Goal: Navigation & Orientation: Find specific page/section

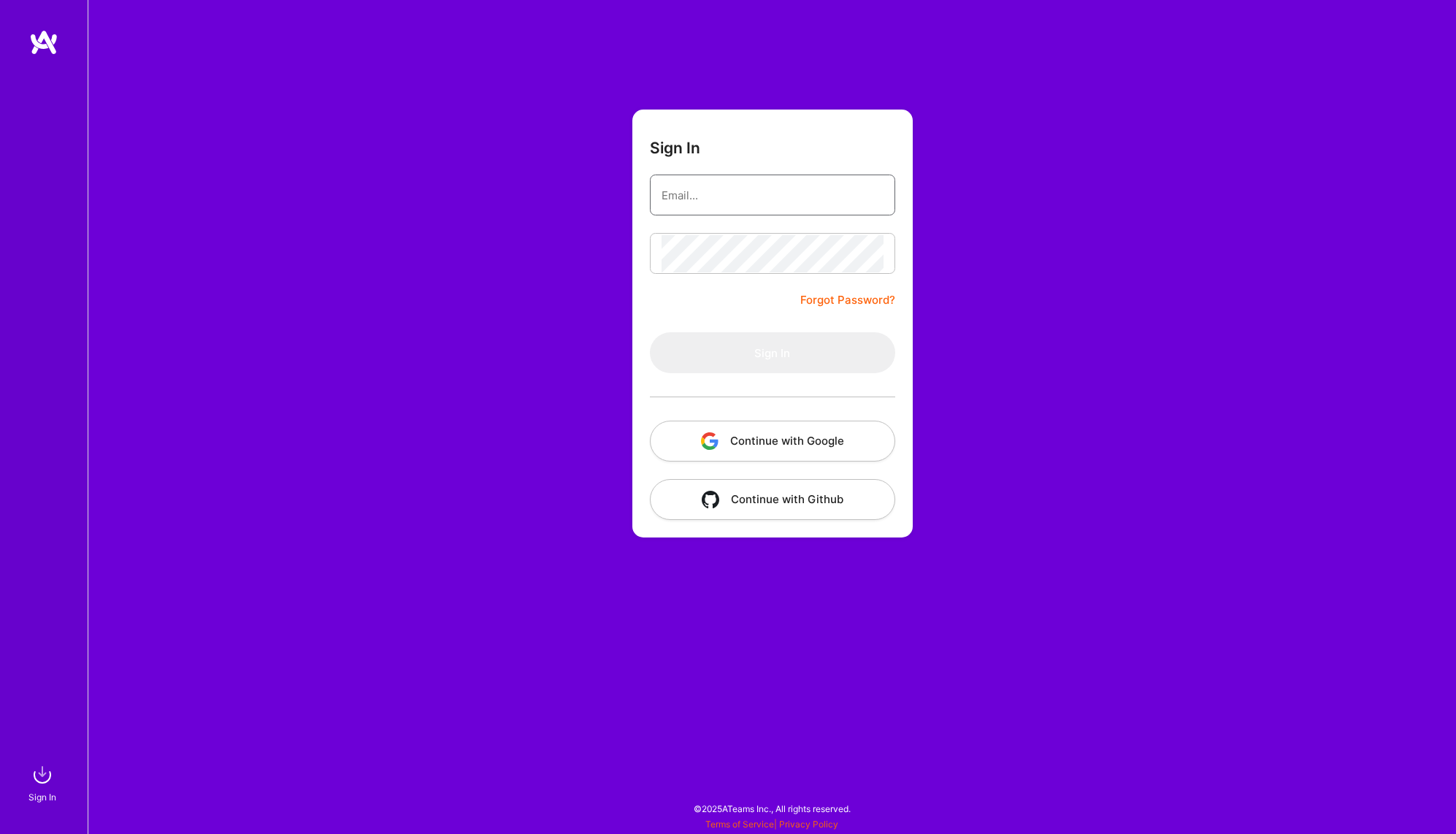
type input "[EMAIL_ADDRESS][DOMAIN_NAME]"
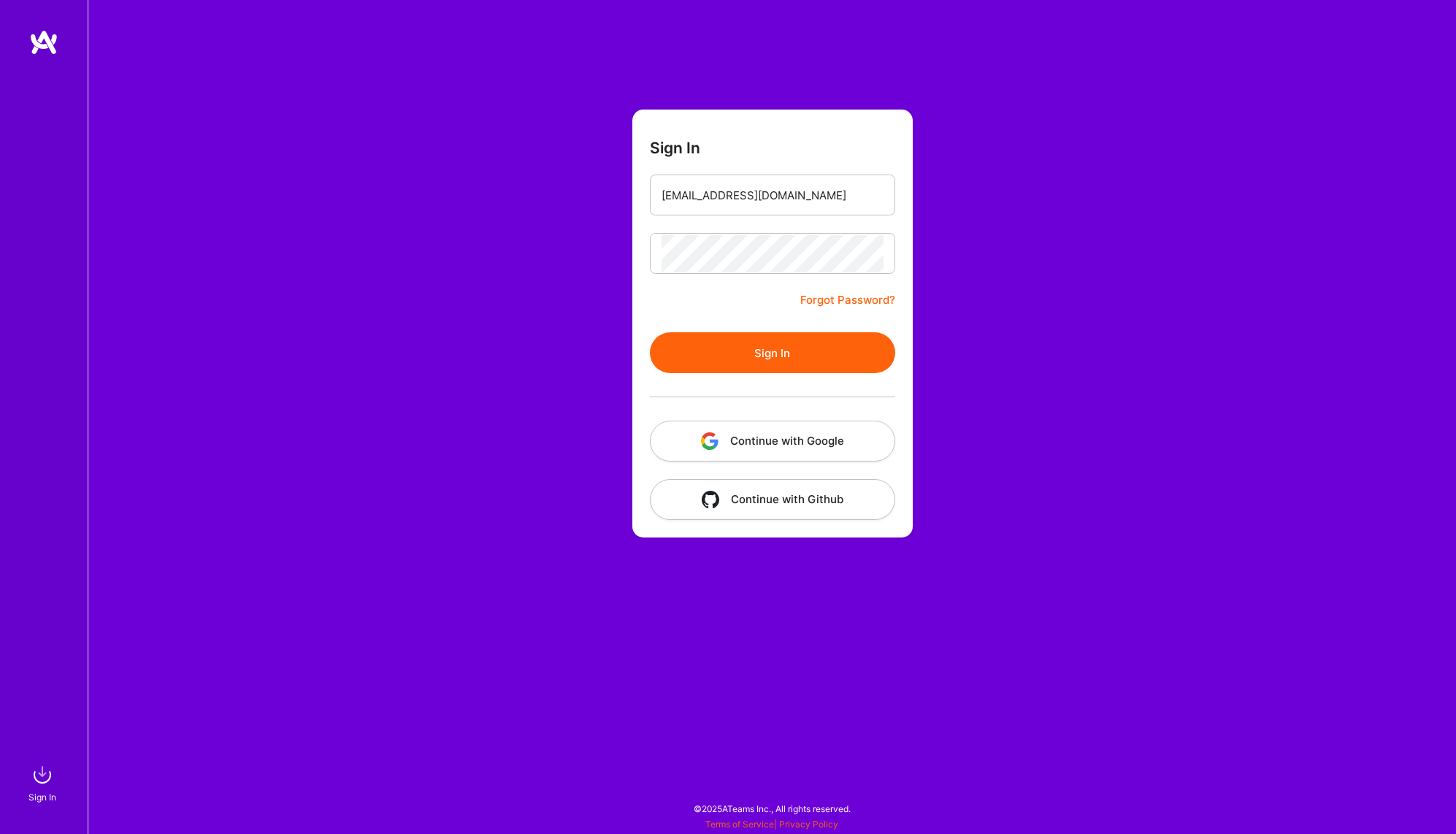
click at [840, 555] on div "Sign In [EMAIL_ADDRESS][DOMAIN_NAME] Forgot Password? Sign In Continue with Goo…" at bounding box center [772, 417] width 1369 height 834
click at [804, 342] on button "Sign In" at bounding box center [772, 353] width 245 height 41
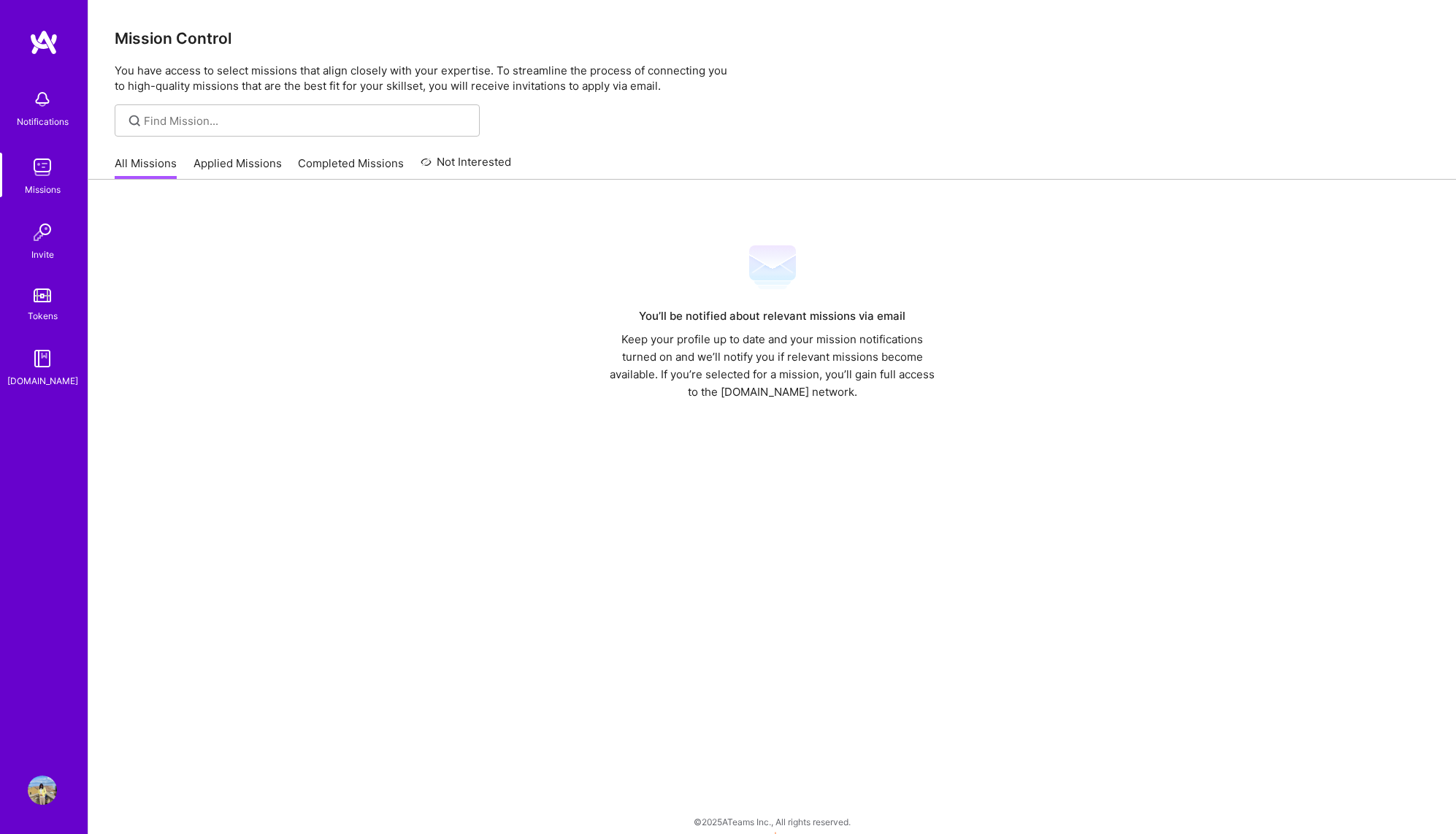
scroll to position [1, 0]
click at [211, 162] on link "Applied Missions" at bounding box center [237, 166] width 88 height 24
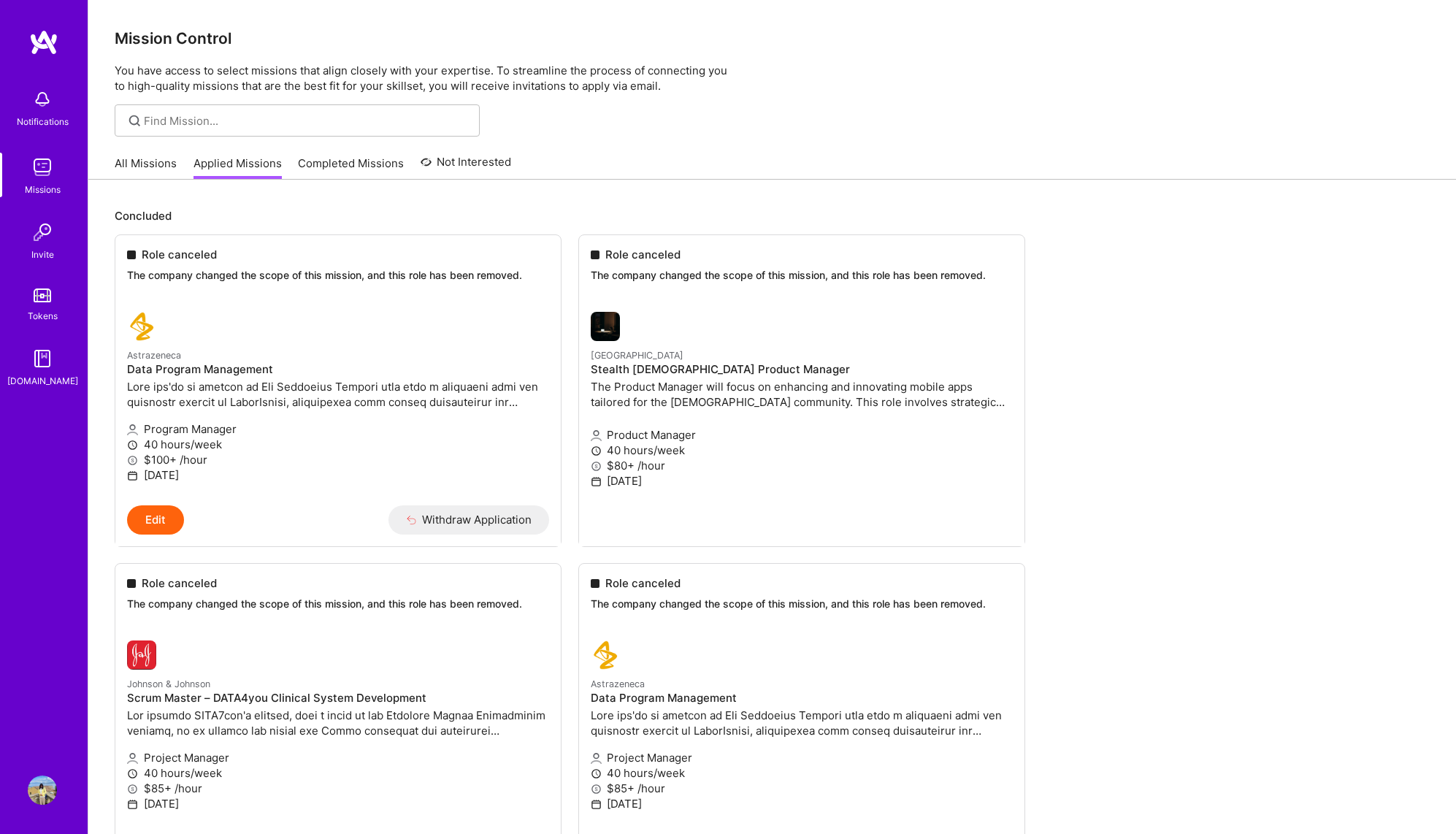
click at [45, 165] on img at bounding box center [42, 167] width 30 height 30
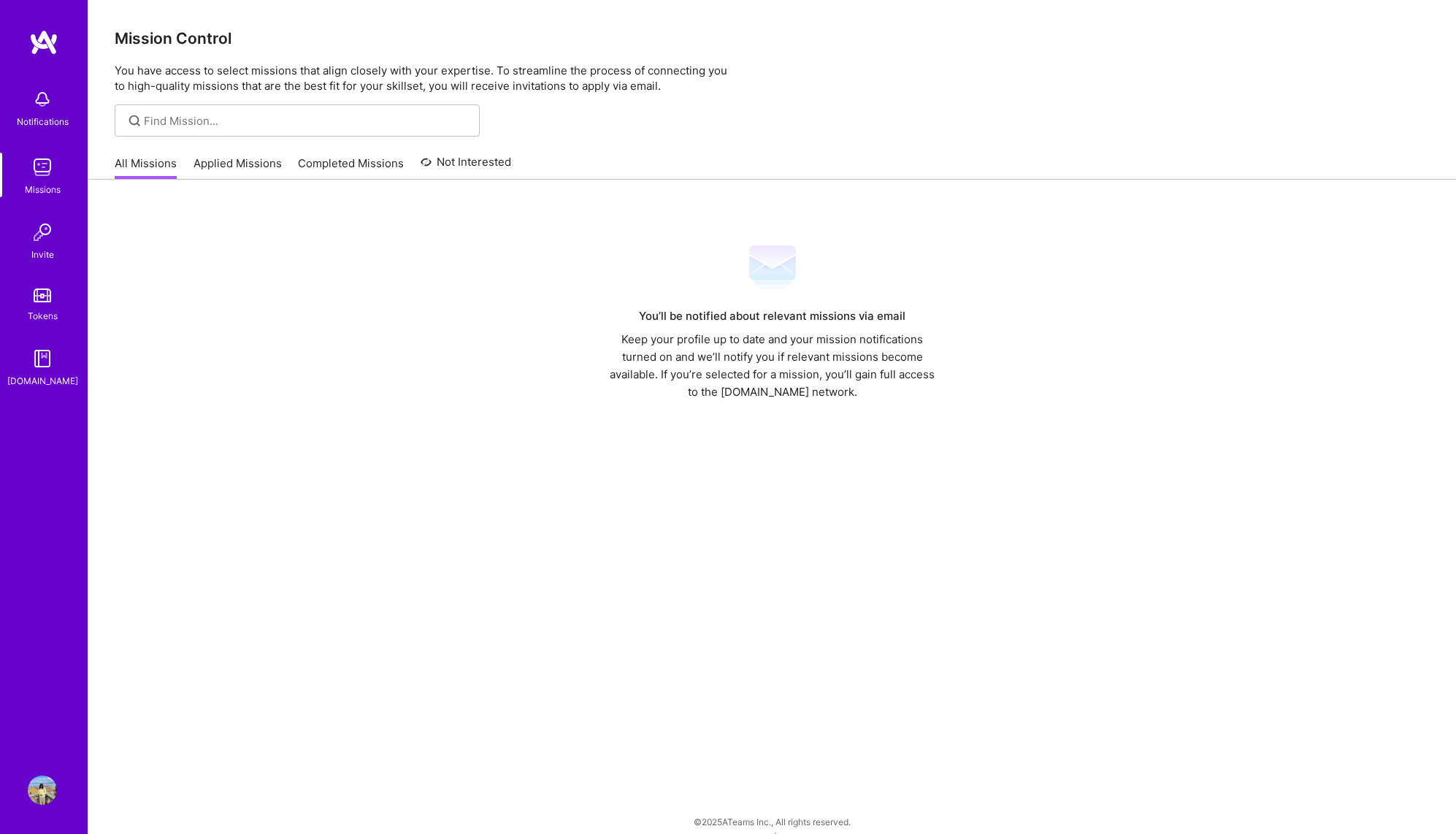
click at [45, 115] on div "Notifications" at bounding box center [43, 121] width 52 height 15
click at [39, 799] on img at bounding box center [42, 790] width 30 height 30
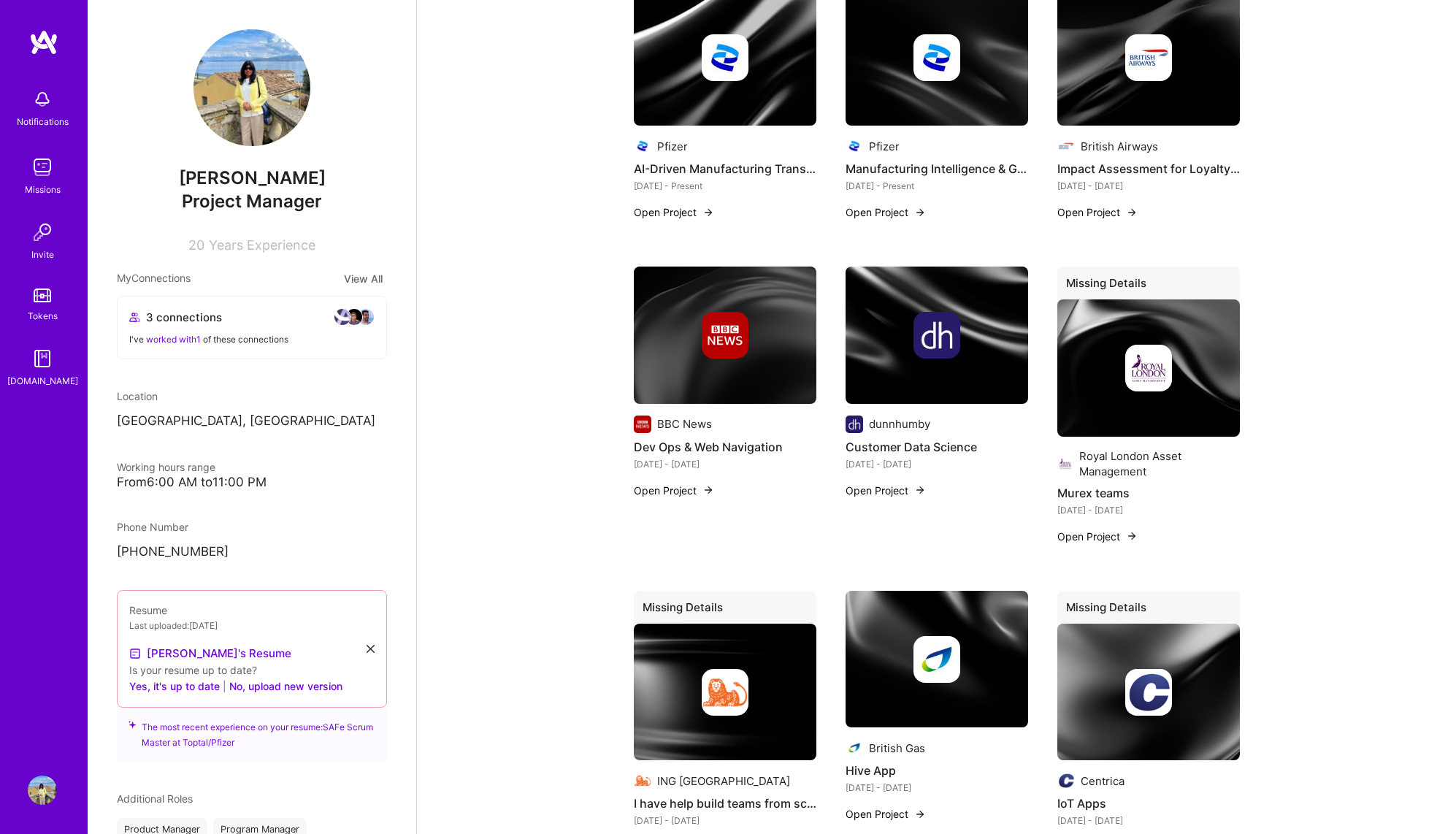
scroll to position [1580, 0]
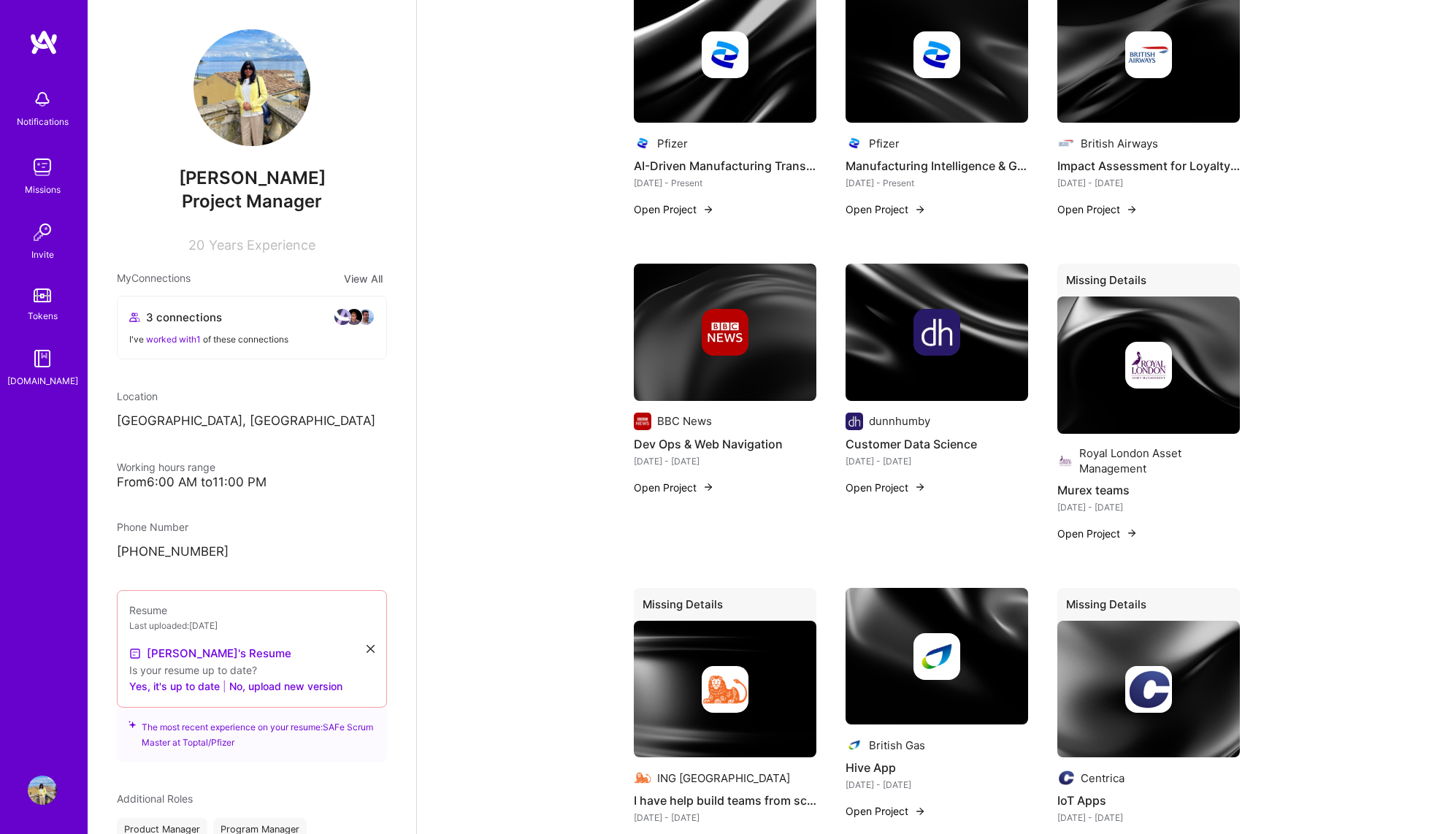
click at [180, 338] on span "worked with 1" at bounding box center [173, 339] width 55 height 11
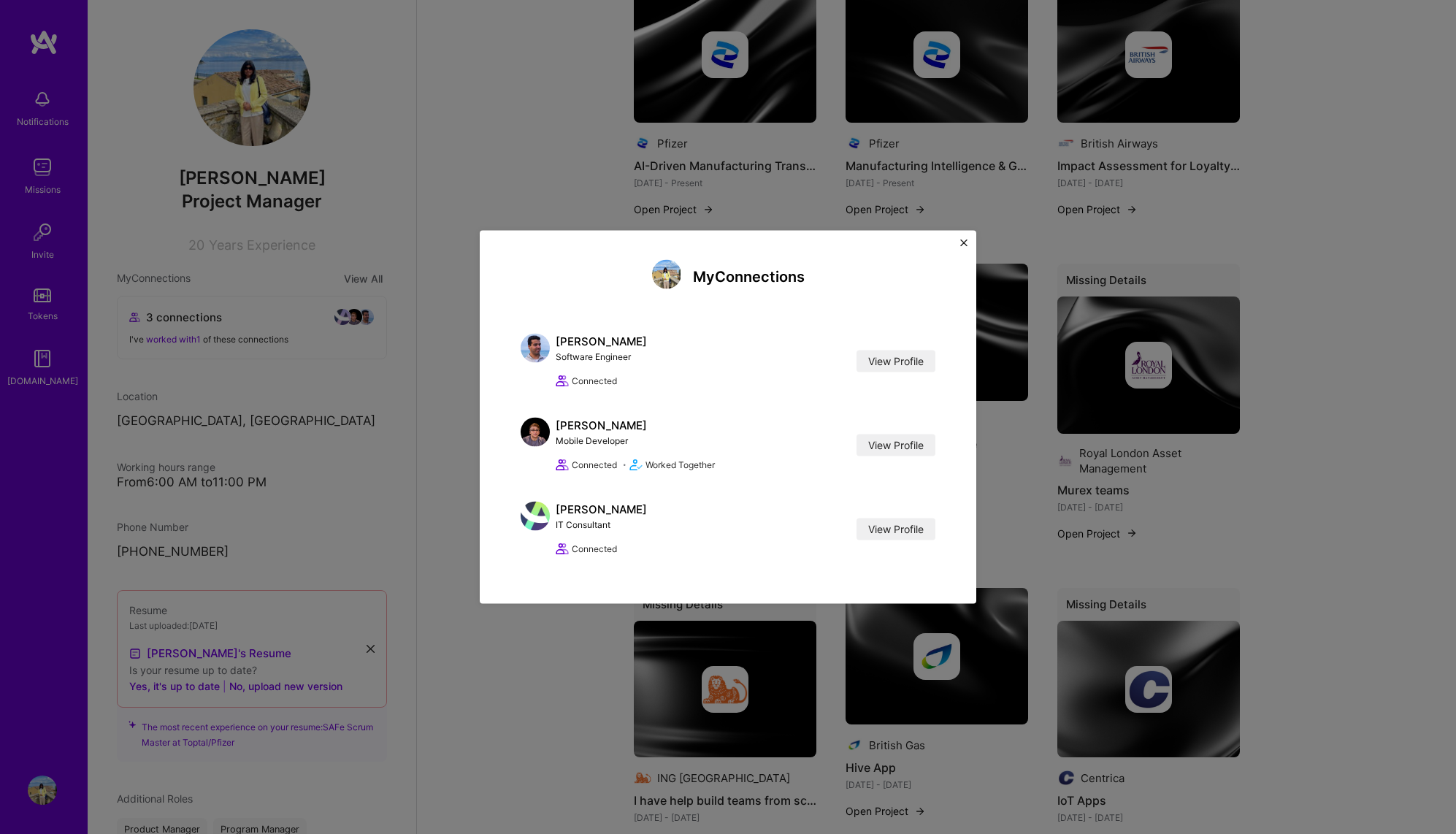
click at [963, 253] on button "Close" at bounding box center [964, 247] width 7 height 15
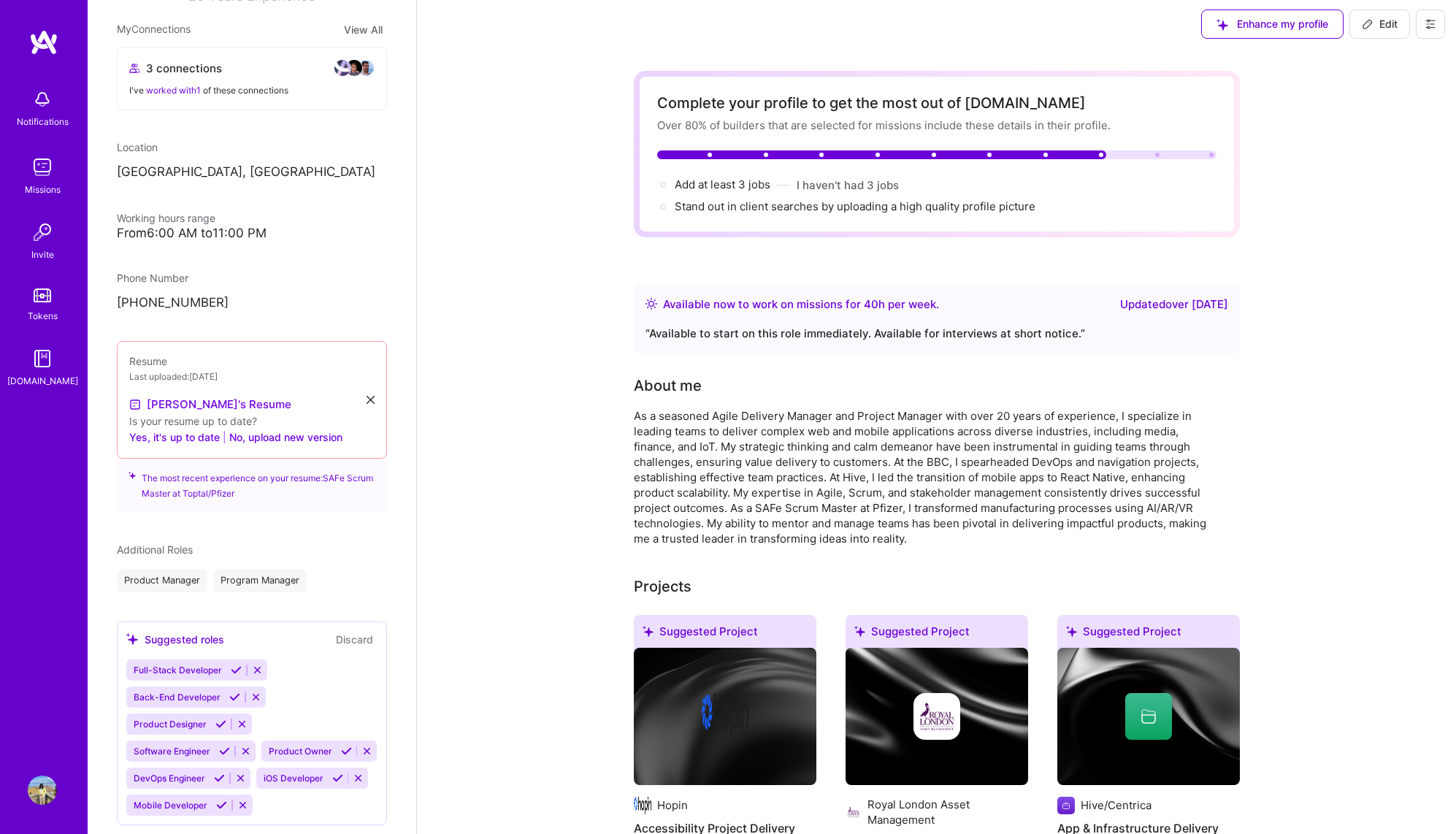
scroll to position [272, 0]
